Goal: Communication & Community: Answer question/provide support

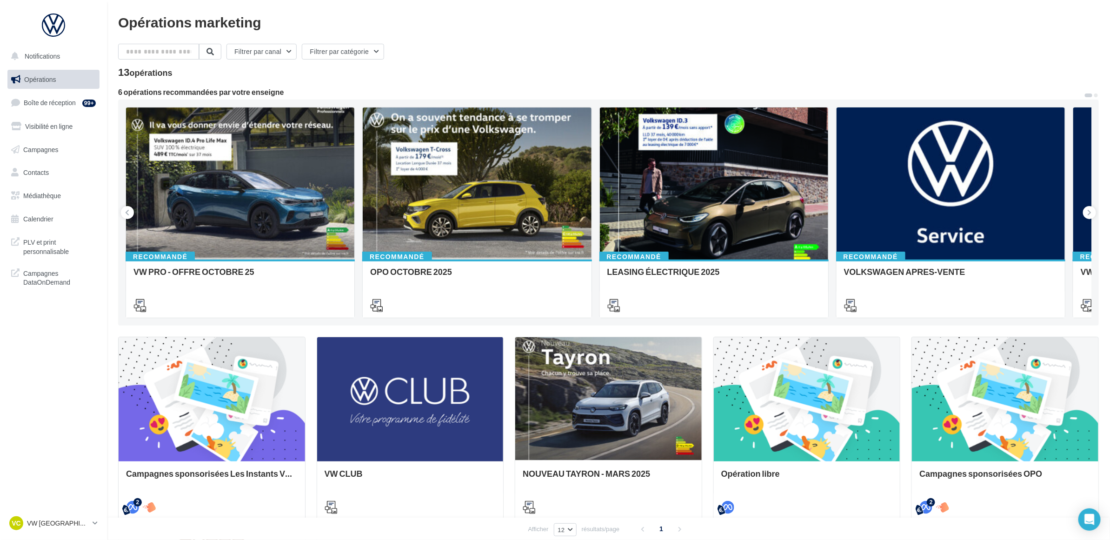
click at [68, 351] on nav "Notifications Opérations Boîte de réception 99+ Visibilité en ligne Campagnes C…" at bounding box center [53, 270] width 107 height 540
click at [68, 331] on nav "Notifications Opérations Boîte de réception 99+ Visibilité en ligne Campagnes C…" at bounding box center [53, 270] width 107 height 540
click at [67, 113] on link "Boîte de réception 99+" at bounding box center [54, 103] width 96 height 20
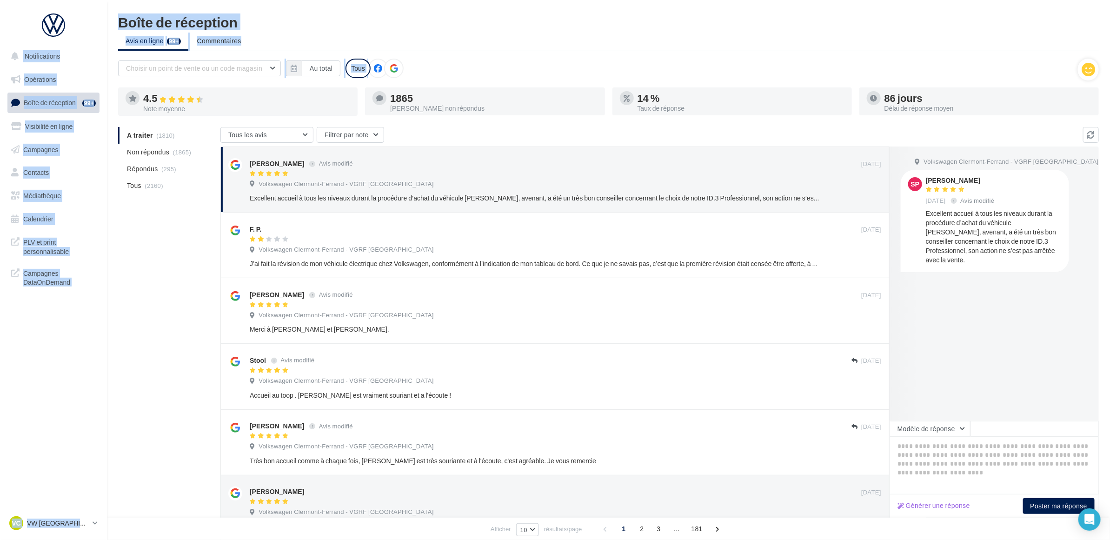
drag, startPoint x: 681, startPoint y: 52, endPoint x: 103, endPoint y: 24, distance: 578.6
click at [103, 24] on div "Notifications Opérations Boîte de réception 99+ Visibilité en ligne Campagnes C…" at bounding box center [555, 435] width 1110 height 841
drag, startPoint x: 103, startPoint y: 24, endPoint x: 301, endPoint y: 25, distance: 198.1
click at [301, 25] on div "Boîte de réception" at bounding box center [608, 22] width 981 height 14
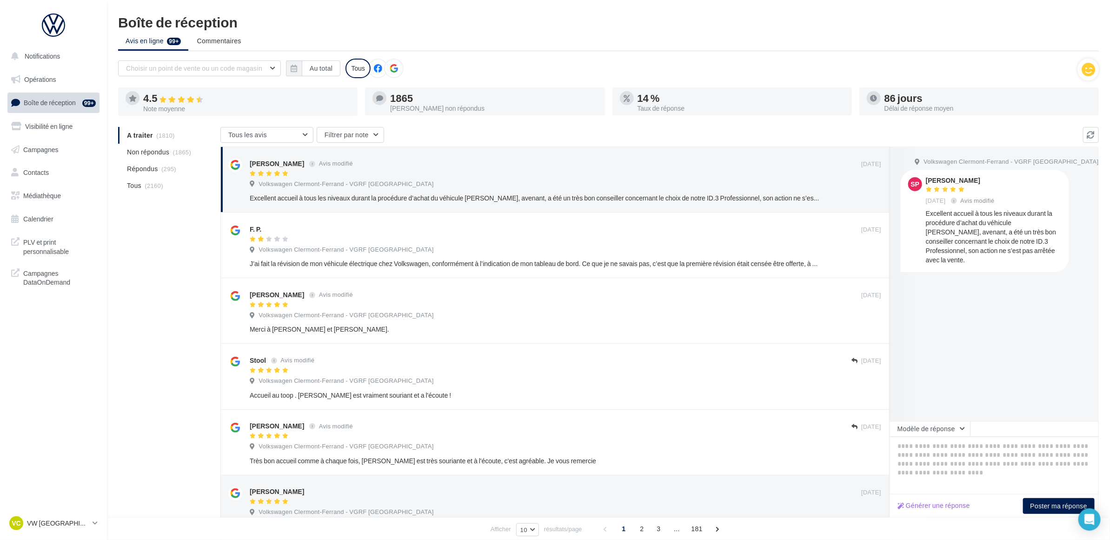
click at [301, 25] on div "Boîte de réception" at bounding box center [608, 22] width 981 height 14
click at [321, 23] on div "Boîte de réception" at bounding box center [608, 22] width 981 height 14
click at [77, 523] on p "VW [GEOGRAPHIC_DATA]" at bounding box center [58, 522] width 62 height 9
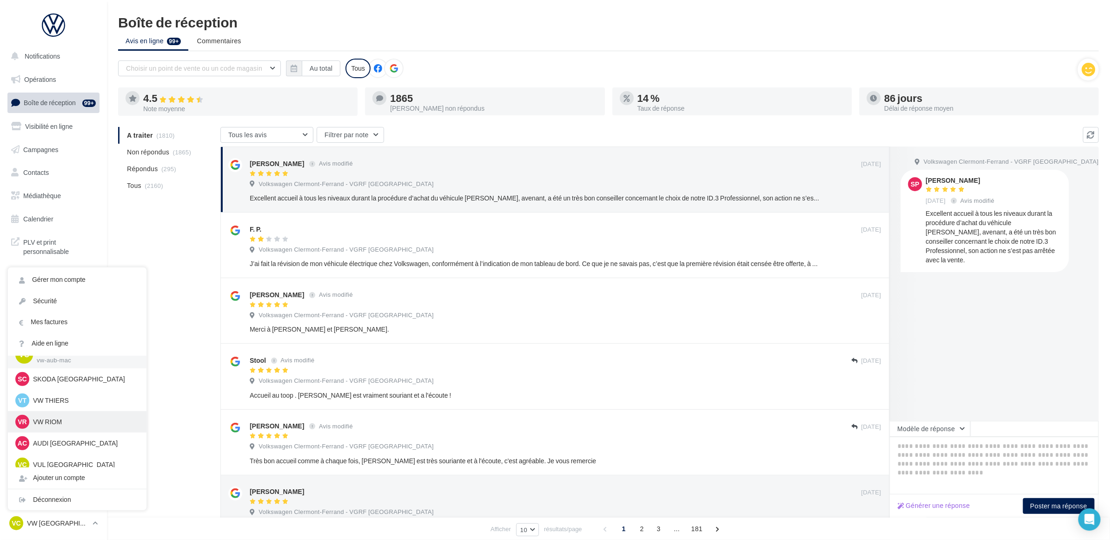
scroll to position [21, 0]
click at [81, 438] on p "AUDI CLERMONT FERRAND" at bounding box center [84, 435] width 102 height 9
